Goal: Task Accomplishment & Management: Use online tool/utility

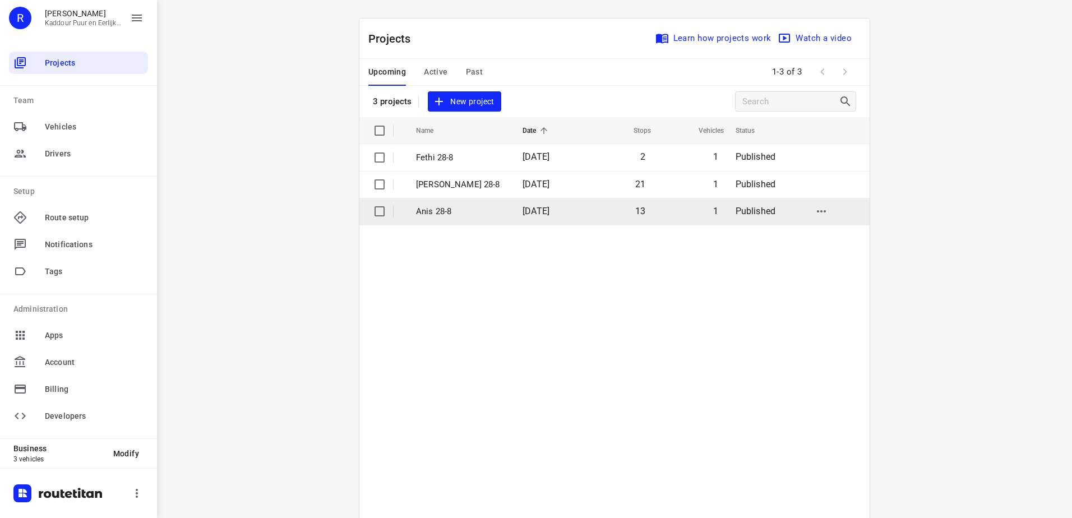
click at [453, 206] on p "Anis 28-8" at bounding box center [461, 211] width 90 height 13
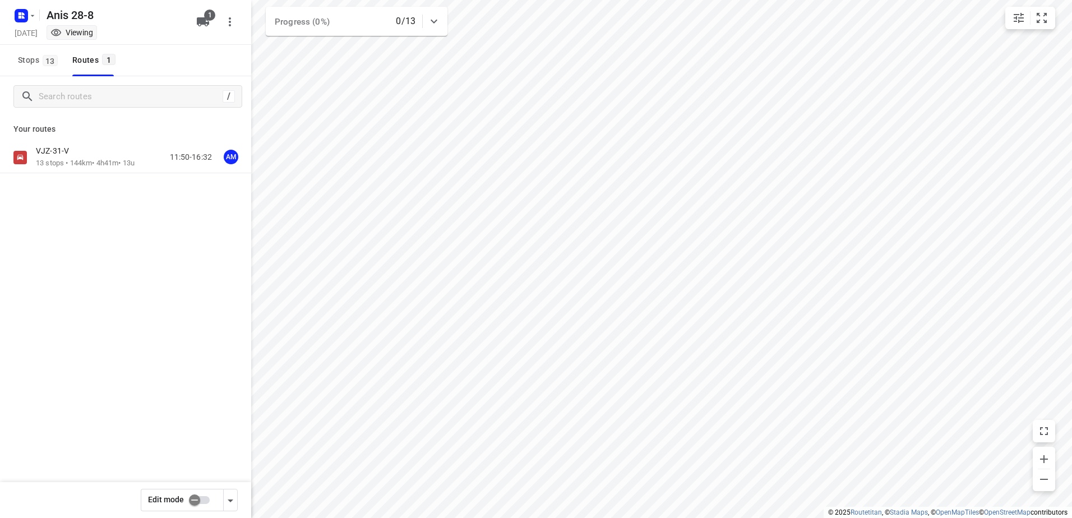
click at [79, 152] on div "VJZ-31-V" at bounding box center [85, 152] width 99 height 12
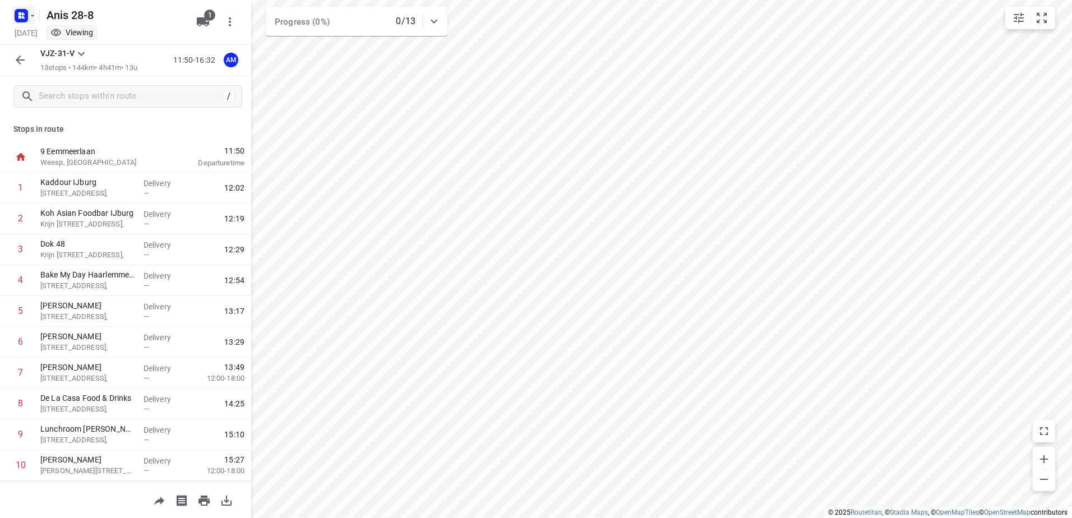
drag, startPoint x: 29, startPoint y: 53, endPoint x: 30, endPoint y: 24, distance: 29.2
click at [29, 53] on button "button" at bounding box center [20, 60] width 22 height 22
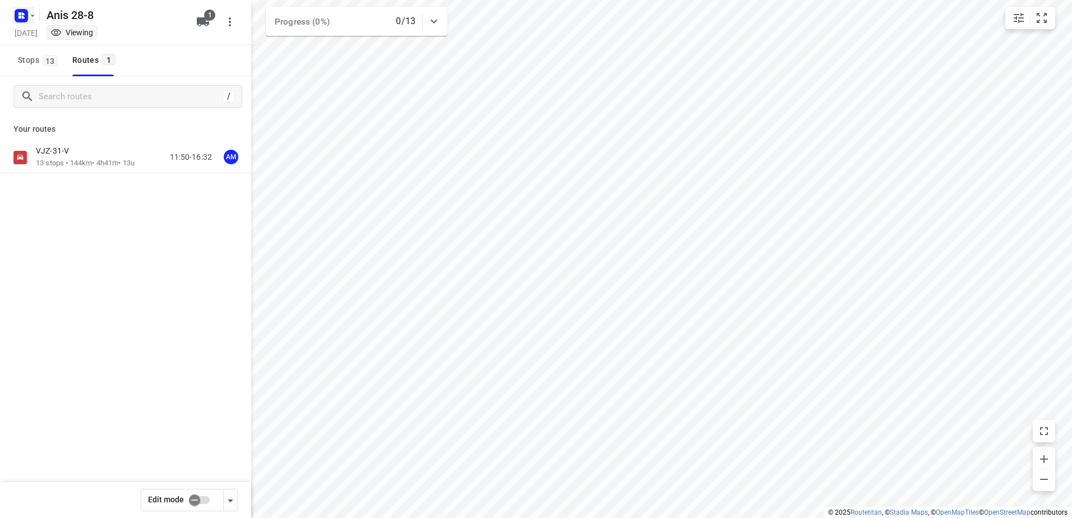
click at [30, 16] on icon "button" at bounding box center [32, 15] width 9 height 9
click at [76, 52] on div "Back to projects" at bounding box center [113, 40] width 202 height 30
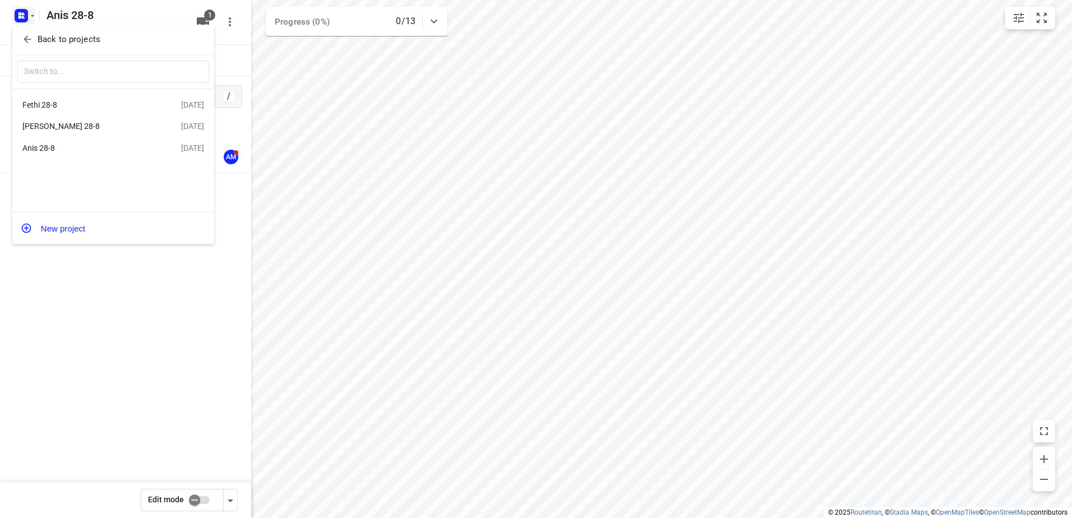
click at [109, 103] on div "Fethi 28-8" at bounding box center [86, 104] width 129 height 9
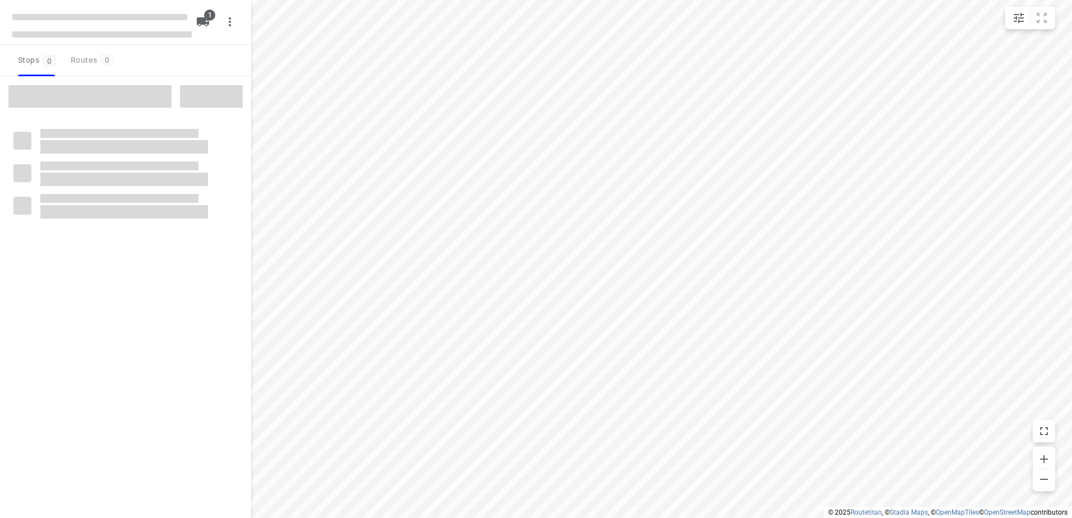
type input "distance"
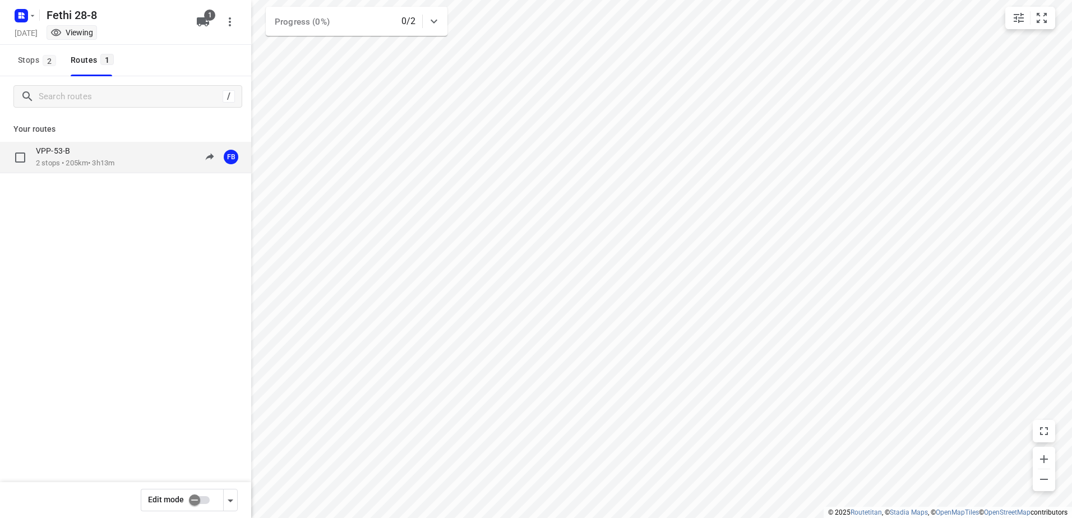
click at [80, 159] on p "2 stops • 205km • 3h13m" at bounding box center [75, 163] width 79 height 11
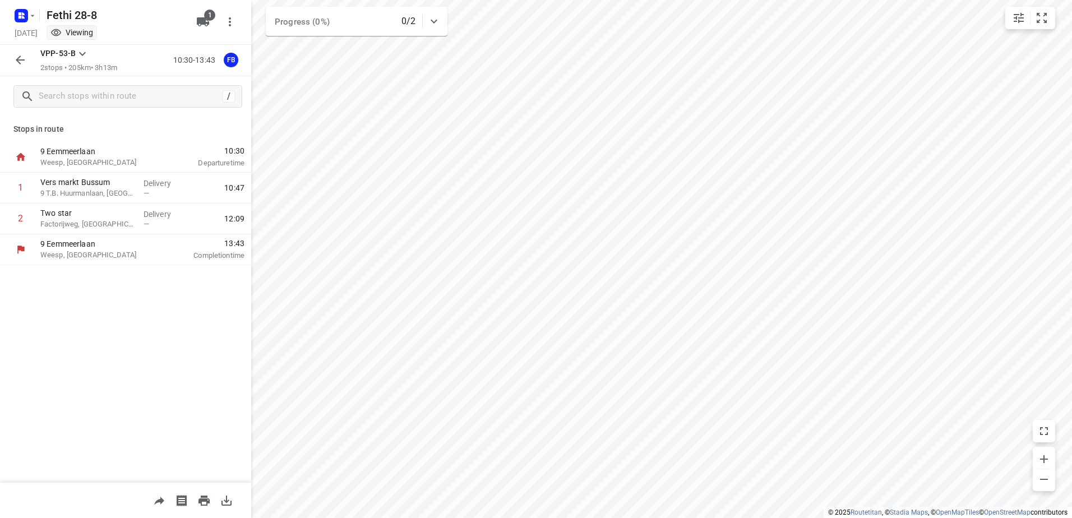
click at [17, 25] on div "Fethi 28-8 [DATE] Viewing" at bounding box center [101, 21] width 179 height 39
click at [20, 12] on rect "button" at bounding box center [21, 15] width 13 height 13
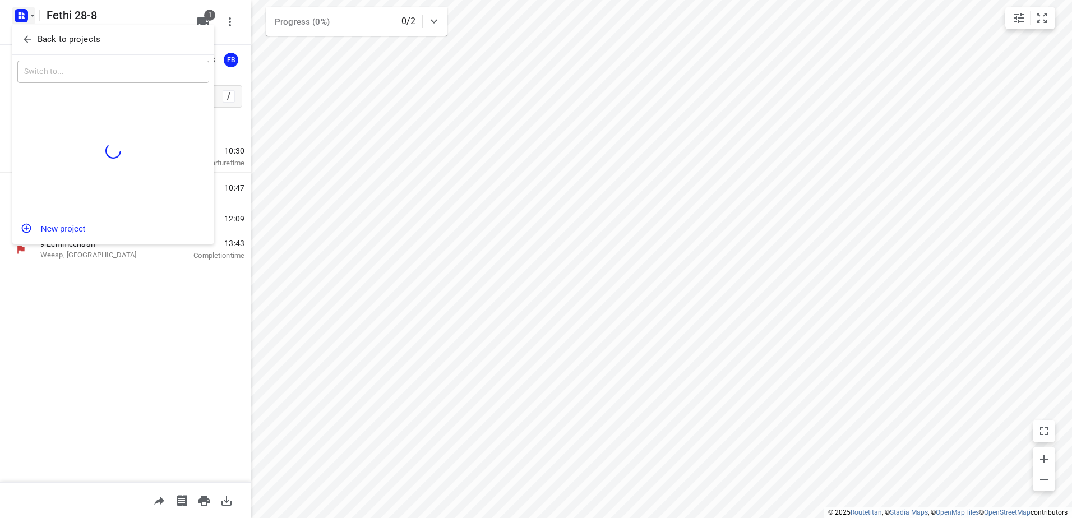
click at [89, 41] on p "Back to projects" at bounding box center [69, 39] width 63 height 13
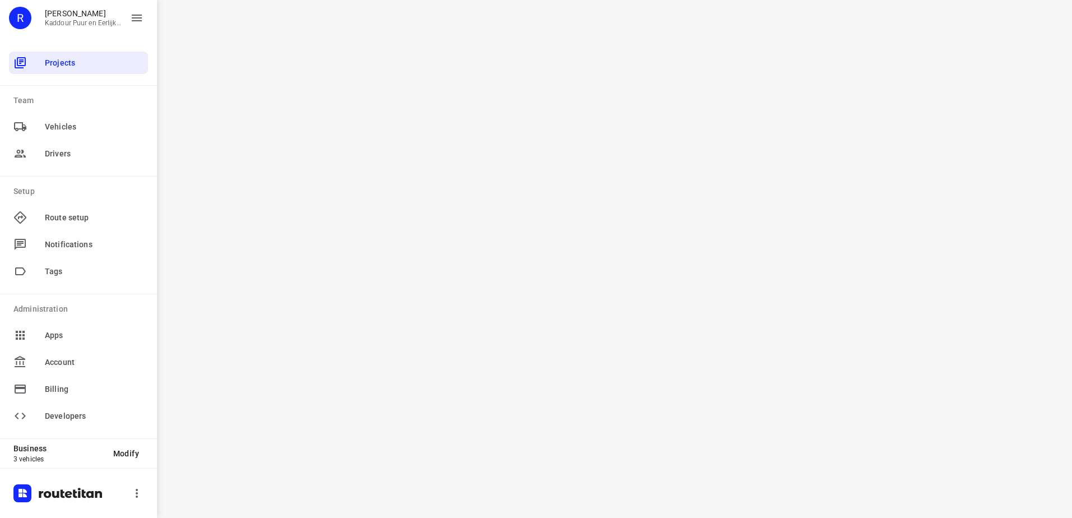
click at [731, 326] on div "i © 2025 Routetitan , © Stadia Maps , © OpenMapTiles © OpenStreetMap contributo…" at bounding box center [614, 259] width 915 height 518
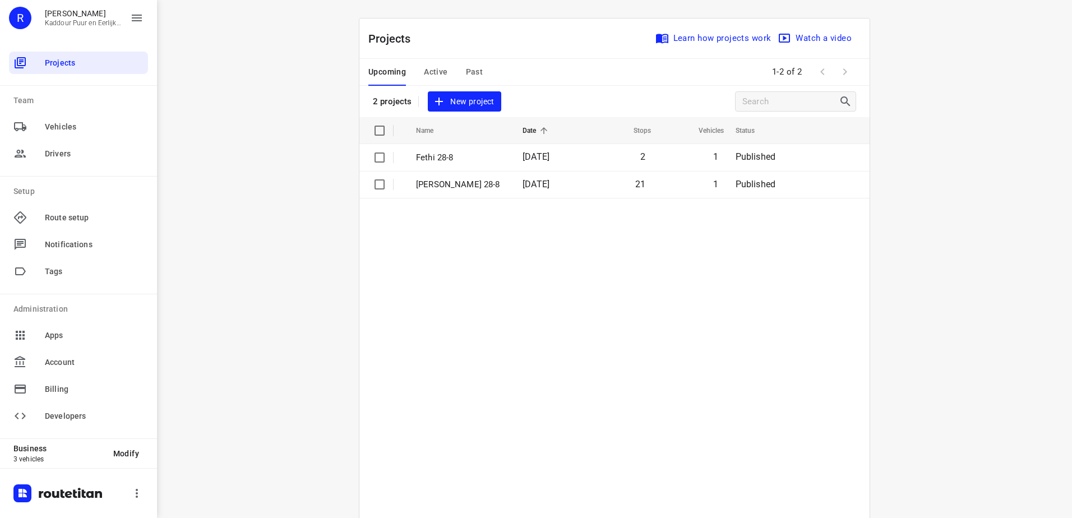
click at [723, 219] on table "Name Date Stops Vehicles Status Fethi 28-8 [DATE] 2 1 Published Anwar 28-8 [DAT…" at bounding box center [615, 346] width 510 height 458
click at [420, 279] on table "Name Date Stops Vehicles Status Fethi 28-8 [DATE] 2 1 Published Anwar 28-8 [DAT…" at bounding box center [615, 346] width 510 height 458
click at [437, 77] on span "Active" at bounding box center [436, 72] width 24 height 14
click at [376, 68] on span "Upcoming" at bounding box center [388, 72] width 38 height 14
click at [379, 252] on table "Name Date Stops Vehicles Status Fethi 28-8 [DATE] 2 1 Published Anwar 28-8 [DAT…" at bounding box center [615, 346] width 510 height 458
